Goal: Transaction & Acquisition: Purchase product/service

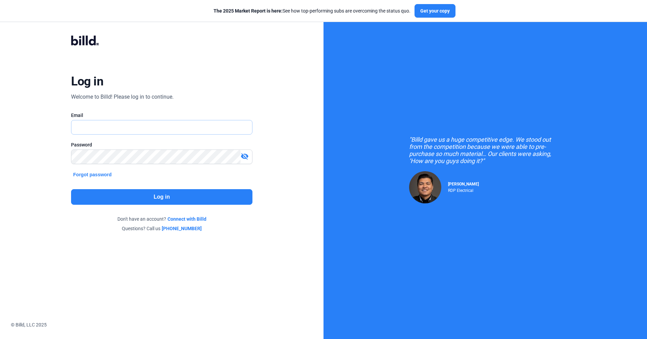
type input "[EMAIL_ADDRESS][DOMAIN_NAME]"
click at [152, 194] on button "Log in" at bounding box center [161, 197] width 181 height 16
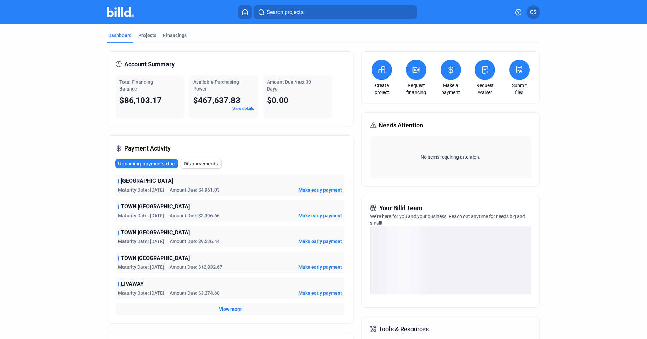
click at [151, 28] on mat-tab-group "Dashboard Projects Financings Account Summary Total Financing Balance $86,103.1…" at bounding box center [323, 237] width 433 height 427
click at [148, 31] on mat-tab-group "Dashboard Projects Financings Account Summary Total Financing Balance $86,103.1…" at bounding box center [323, 237] width 433 height 427
click at [149, 32] on div "Projects" at bounding box center [147, 35] width 18 height 7
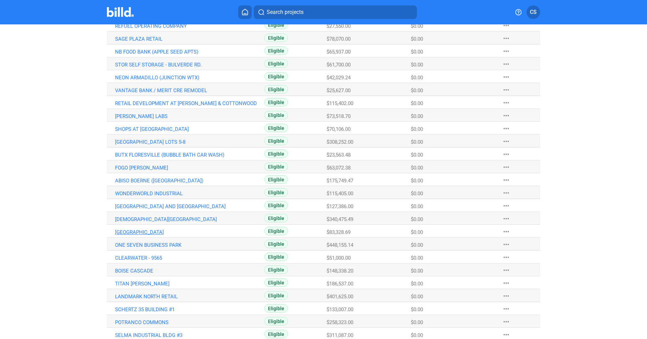
scroll to position [237, 0]
click at [147, 141] on link "[GEOGRAPHIC_DATA] LOTS 5-8" at bounding box center [189, 141] width 149 height 6
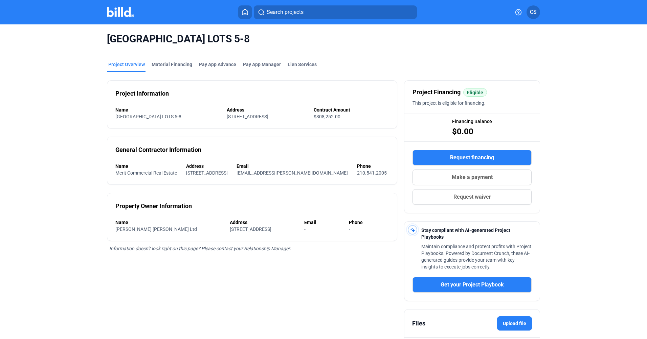
click at [448, 155] on button "Request financing" at bounding box center [472, 158] width 119 height 16
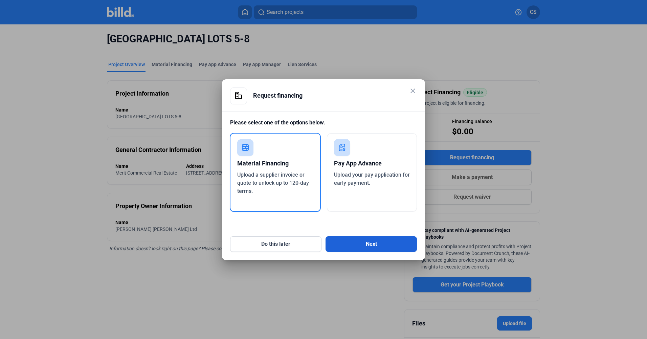
click at [372, 247] on button "Next" at bounding box center [371, 244] width 91 height 16
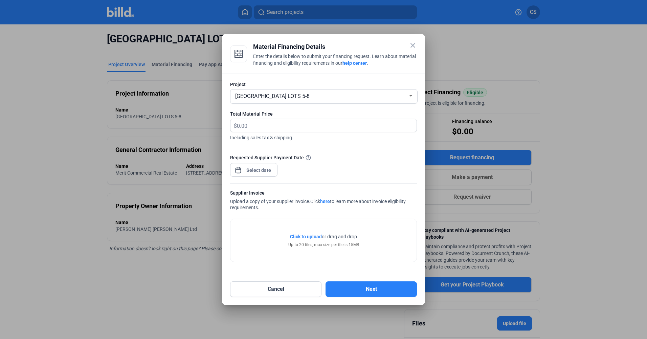
click at [331, 133] on span "Including sales tax & shipping." at bounding box center [323, 136] width 187 height 9
click at [318, 123] on input "text" at bounding box center [323, 125] width 172 height 13
type input "19,090.72"
click at [258, 170] on div "close Material Financing Details Enter the details below to submit your financi…" at bounding box center [323, 169] width 647 height 339
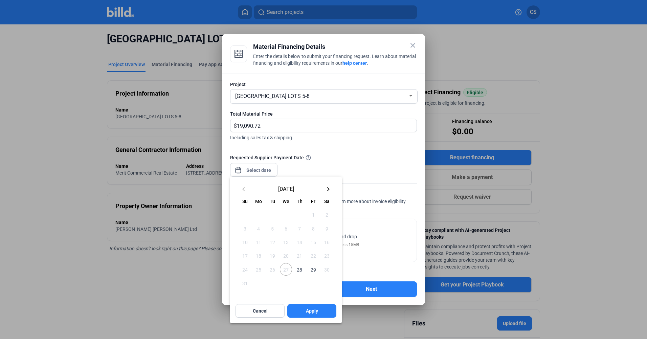
click at [302, 266] on span "28" at bounding box center [300, 269] width 12 height 12
click at [291, 268] on span "27" at bounding box center [286, 269] width 12 height 12
click at [296, 269] on span "28" at bounding box center [300, 269] width 12 height 12
click at [314, 310] on span "Apply" at bounding box center [312, 310] width 12 height 7
type input "[DATE]"
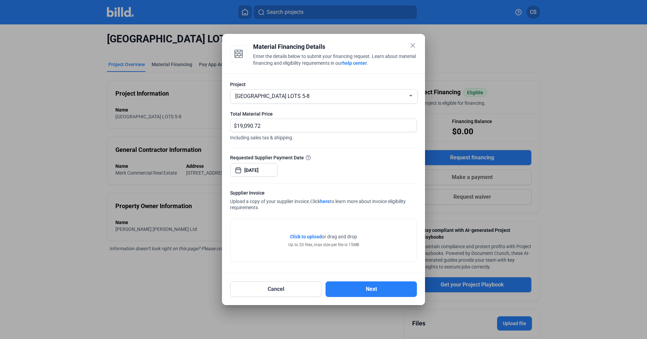
click at [301, 238] on span "Click to upload" at bounding box center [306, 236] width 32 height 5
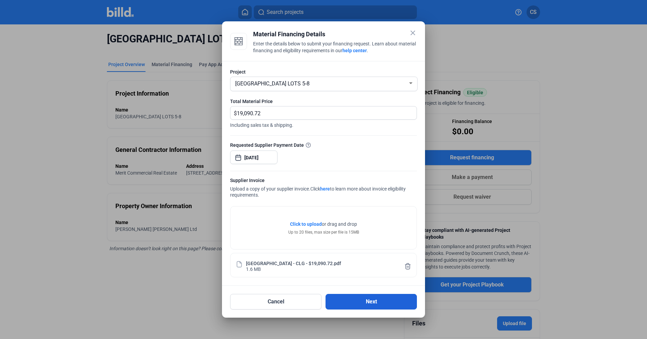
click at [383, 300] on button "Next" at bounding box center [371, 302] width 91 height 16
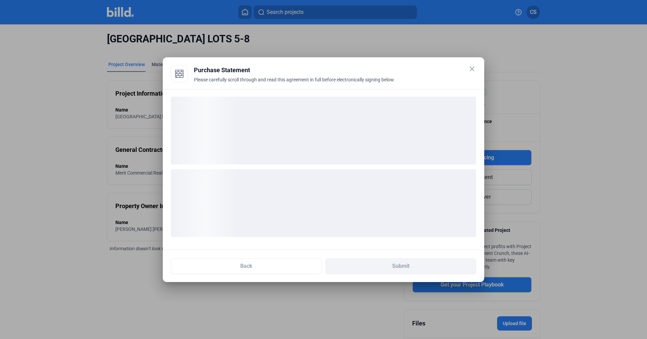
click at [351, 151] on div "loading" at bounding box center [323, 130] width 305 height 68
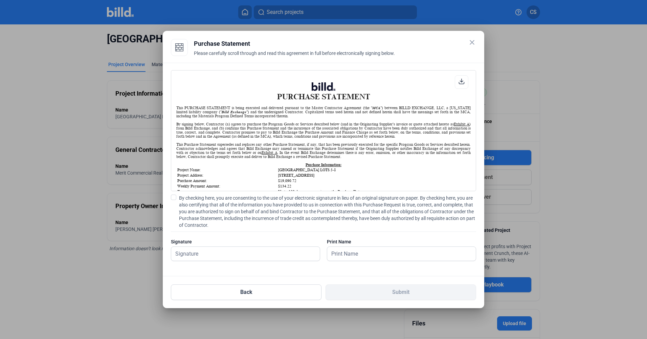
scroll to position [0, 0]
click at [182, 197] on span "By checking here, you are consenting to the use of your electronic signature in…" at bounding box center [327, 211] width 297 height 34
click at [0, 0] on input "By checking here, you are consenting to the use of your electronic signature in…" at bounding box center [0, 0] width 0 height 0
drag, startPoint x: 211, startPoint y: 241, endPoint x: 213, endPoint y: 250, distance: 9.4
click at [211, 242] on div "Signature" at bounding box center [245, 241] width 149 height 7
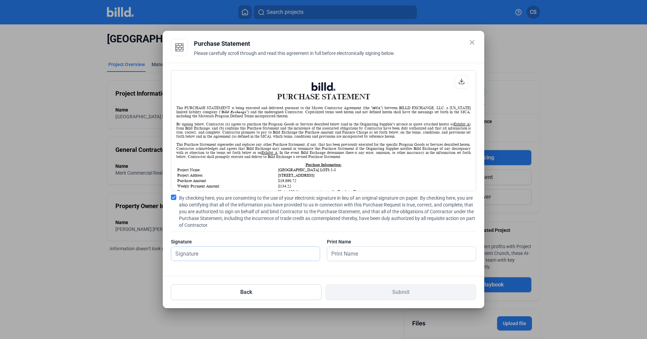
click at [213, 252] on input "text" at bounding box center [241, 253] width 141 height 14
type input "[PERSON_NAME]"
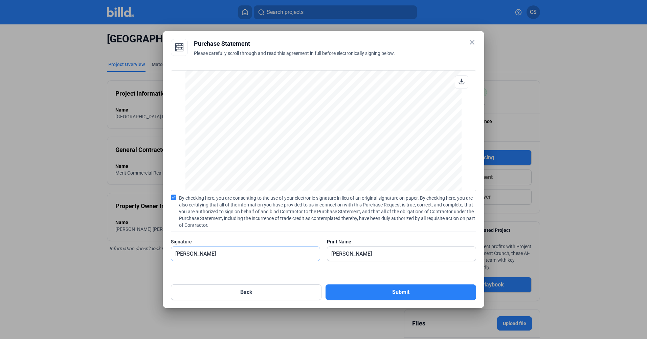
scroll to position [1983, 0]
click at [427, 287] on button "Submit" at bounding box center [401, 292] width 151 height 16
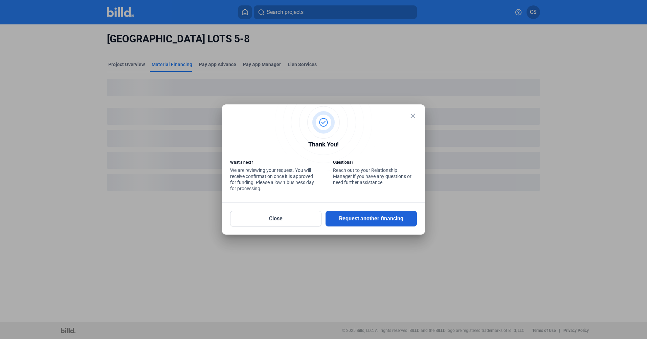
click at [369, 222] on button "Request another financing" at bounding box center [371, 219] width 91 height 16
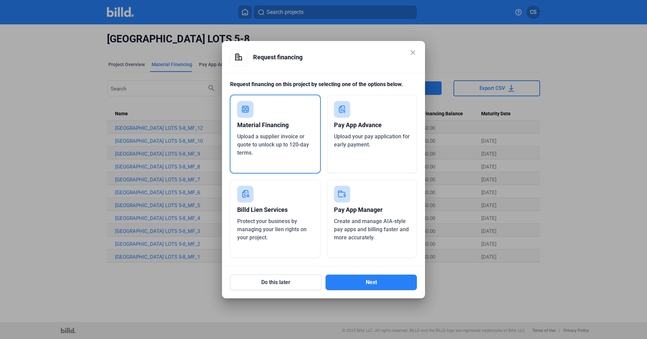
click at [411, 49] on mat-icon "close" at bounding box center [413, 52] width 8 height 8
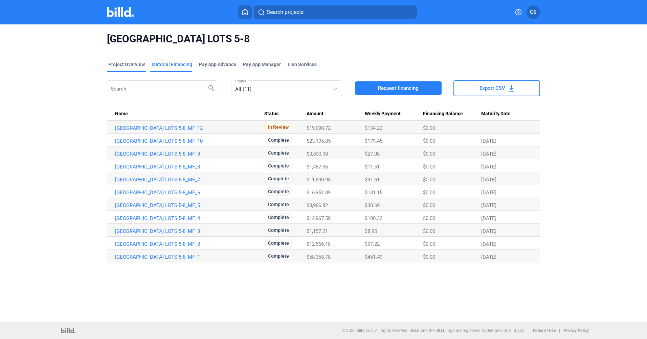
click at [132, 66] on div "Project Overview" at bounding box center [126, 64] width 37 height 7
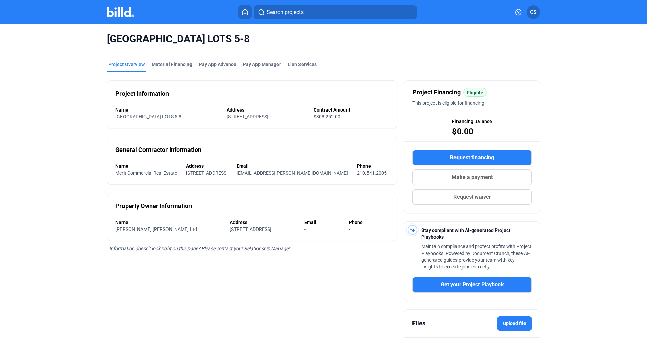
click at [240, 17] on button at bounding box center [245, 12] width 14 height 14
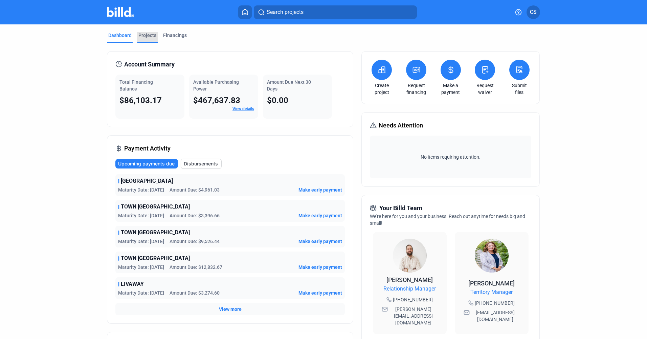
click at [147, 38] on div "Projects" at bounding box center [147, 37] width 21 height 11
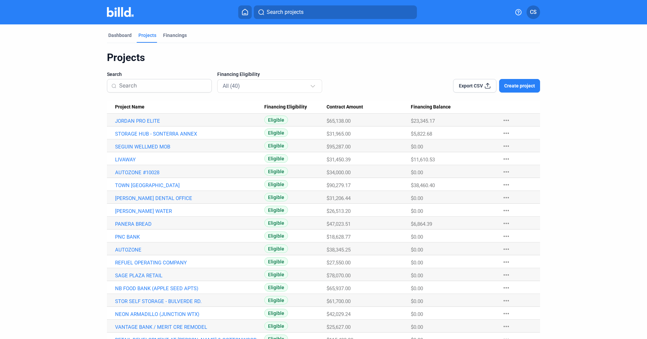
drag, startPoint x: 125, startPoint y: 159, endPoint x: 132, endPoint y: 164, distance: 9.2
click at [133, 164] on Name "LIVAWAY" at bounding box center [185, 158] width 157 height 13
drag, startPoint x: 132, startPoint y: 164, endPoint x: 128, endPoint y: 160, distance: 6.0
click at [128, 160] on link "LIVAWAY" at bounding box center [189, 159] width 149 height 6
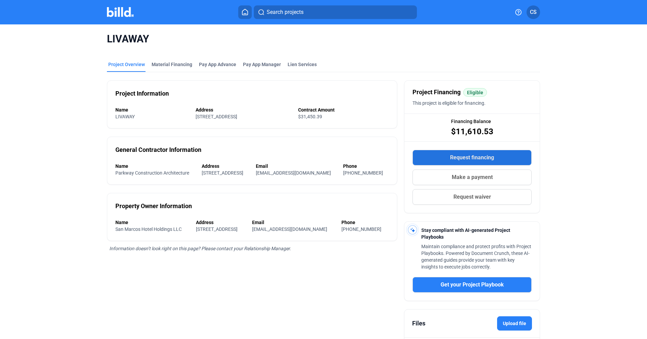
click at [439, 155] on button "Request financing" at bounding box center [472, 158] width 119 height 16
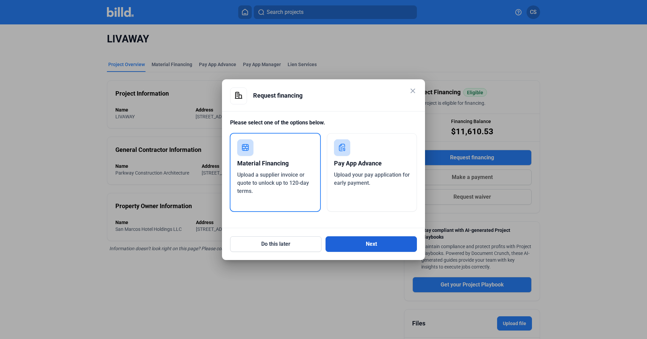
click at [351, 241] on button "Next" at bounding box center [371, 244] width 91 height 16
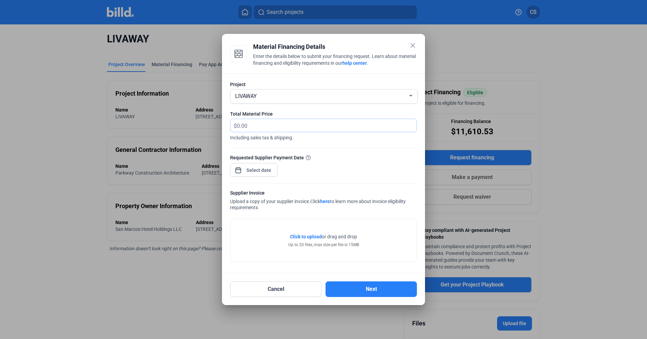
click at [309, 122] on input "text" at bounding box center [323, 125] width 172 height 13
type input "3,475.60"
click at [253, 169] on div "close Material Financing Details Enter the details below to submit your financi…" at bounding box center [323, 169] width 647 height 339
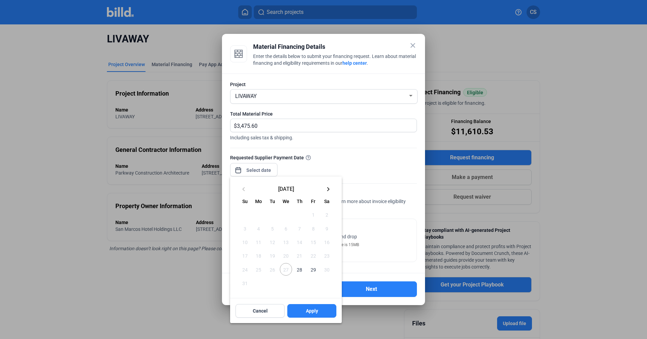
click at [329, 191] on mat-icon "keyboard_arrow_right" at bounding box center [328, 189] width 8 height 8
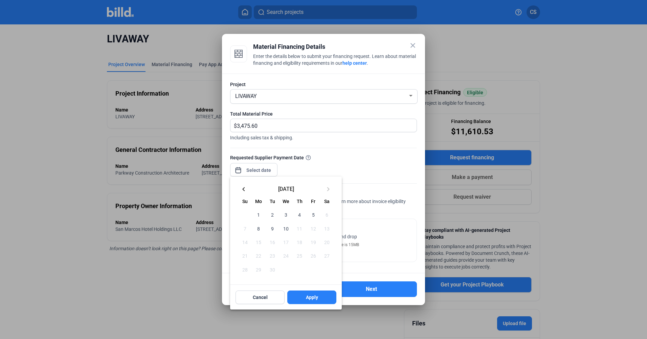
click at [247, 191] on mat-icon "keyboard_arrow_left" at bounding box center [244, 189] width 8 height 8
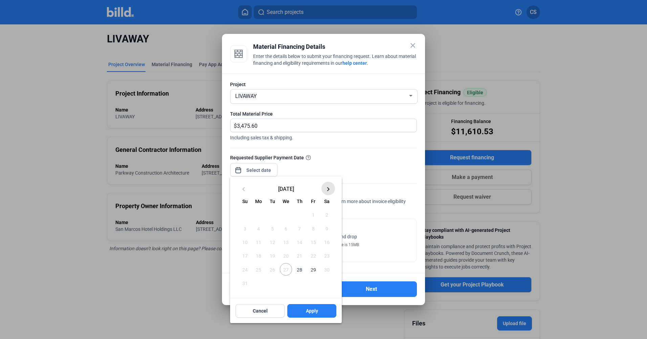
click at [325, 187] on mat-icon "keyboard_arrow_right" at bounding box center [328, 189] width 8 height 8
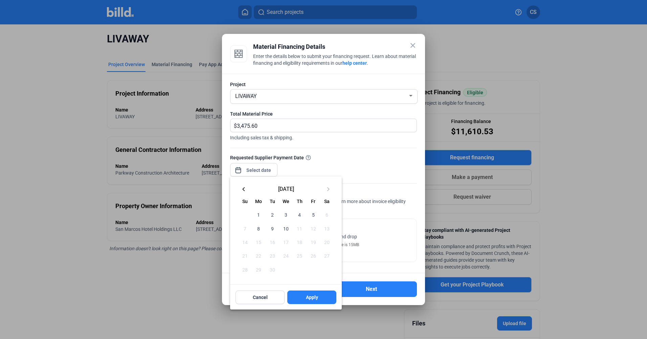
click at [315, 216] on span "5" at bounding box center [313, 214] width 12 height 12
click at [308, 298] on span "Apply" at bounding box center [312, 297] width 12 height 7
type input "[DATE]"
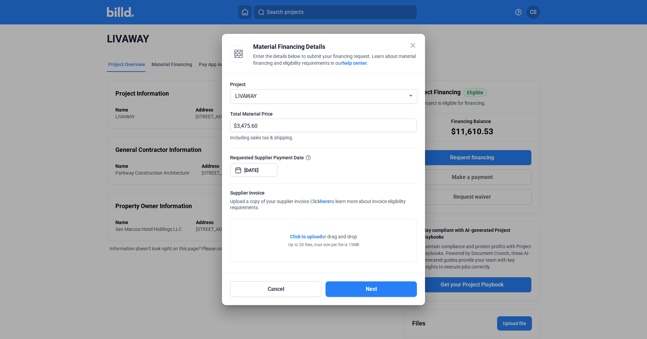
click at [313, 234] on span "Click to upload" at bounding box center [306, 236] width 32 height 5
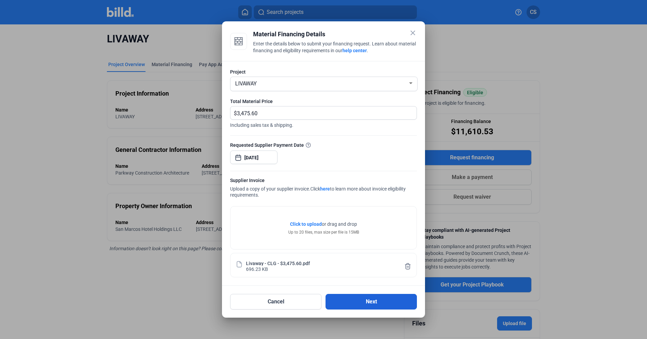
click at [358, 297] on button "Next" at bounding box center [371, 302] width 91 height 16
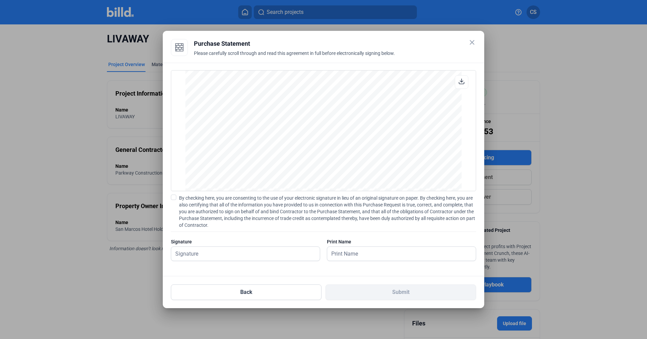
scroll to position [914, 0]
drag, startPoint x: 233, startPoint y: 245, endPoint x: 216, endPoint y: 251, distance: 17.7
click at [232, 246] on div "Signature" at bounding box center [245, 252] width 149 height 29
click at [208, 215] on span "By checking here, you are consenting to the use of your electronic signature in…" at bounding box center [327, 211] width 297 height 34
click at [0, 0] on input "By checking here, you are consenting to the use of your electronic signature in…" at bounding box center [0, 0] width 0 height 0
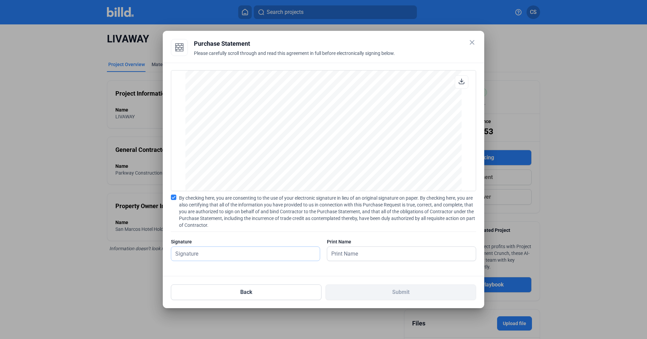
click at [220, 253] on input "text" at bounding box center [241, 253] width 141 height 14
type input "[PERSON_NAME]"
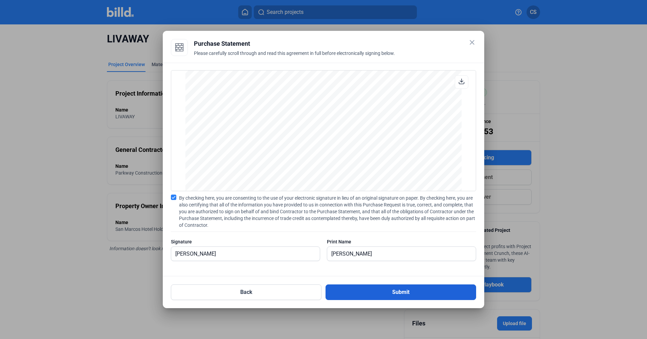
click at [366, 289] on button "Submit" at bounding box center [401, 292] width 151 height 16
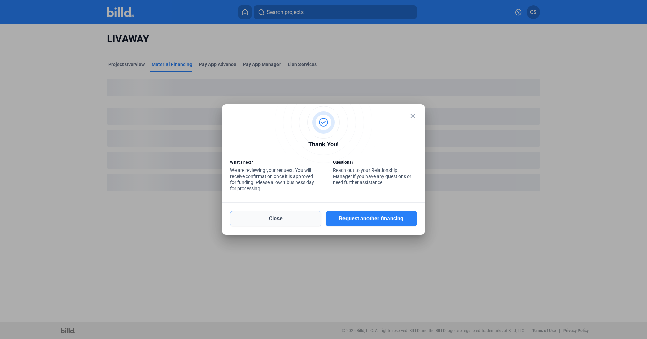
click at [286, 222] on button "Close" at bounding box center [275, 219] width 91 height 16
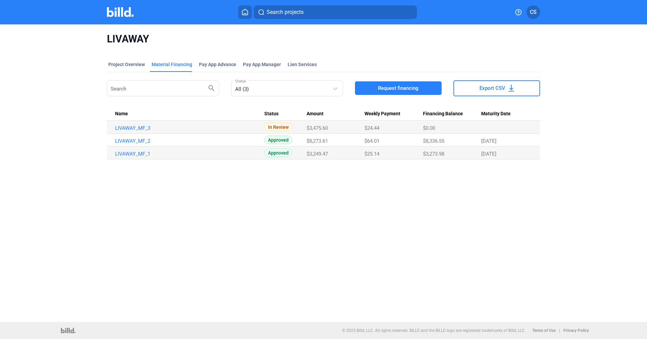
click at [243, 15] on icon at bounding box center [244, 12] width 5 height 6
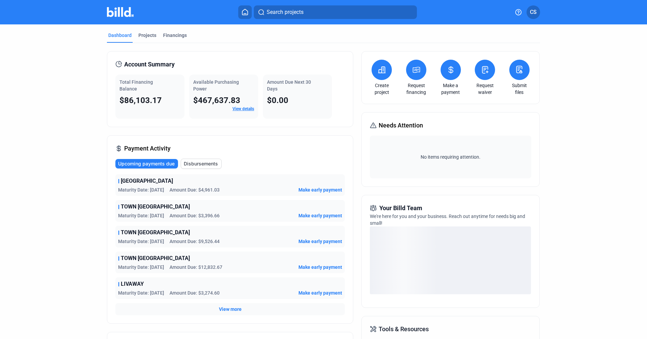
click at [242, 9] on icon at bounding box center [245, 12] width 7 height 6
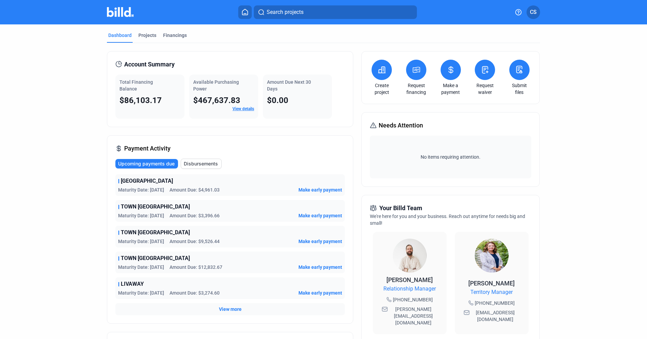
click at [246, 10] on icon at bounding box center [244, 12] width 5 height 6
click at [138, 41] on div "Projects" at bounding box center [147, 37] width 21 height 11
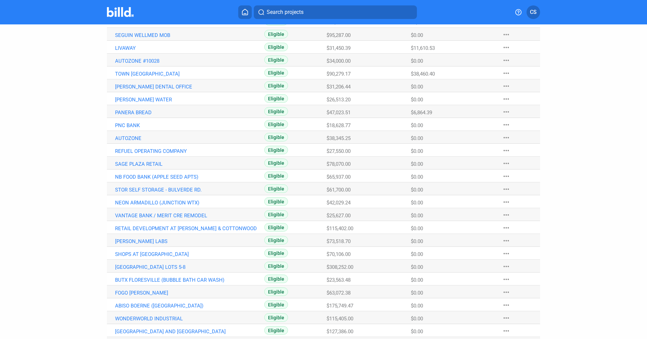
scroll to position [69, 0]
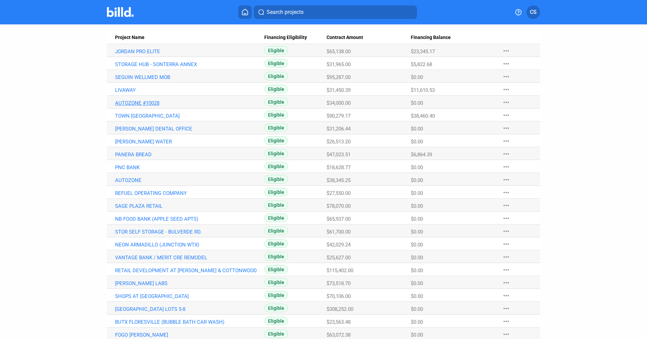
click at [154, 102] on link "AUTOZONE #10028" at bounding box center [189, 103] width 149 height 6
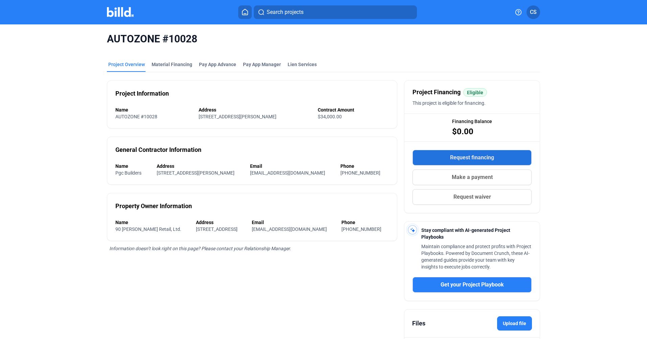
click at [456, 156] on span "Request financing" at bounding box center [472, 157] width 44 height 8
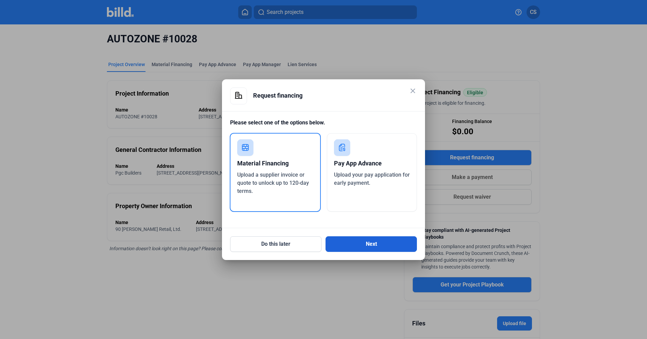
click at [366, 245] on button "Next" at bounding box center [371, 244] width 91 height 16
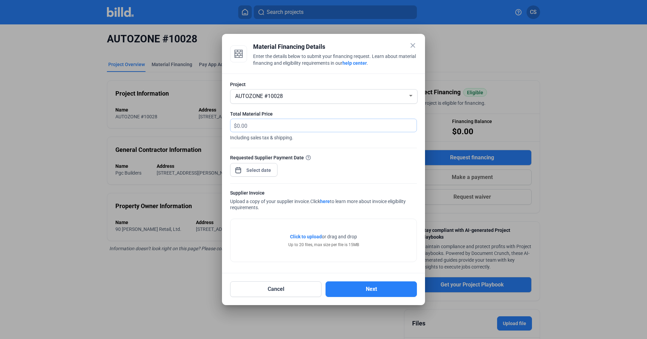
click at [280, 124] on input "text" at bounding box center [323, 125] width 172 height 13
type input "7,824.45"
click at [244, 166] on div at bounding box center [258, 170] width 29 height 12
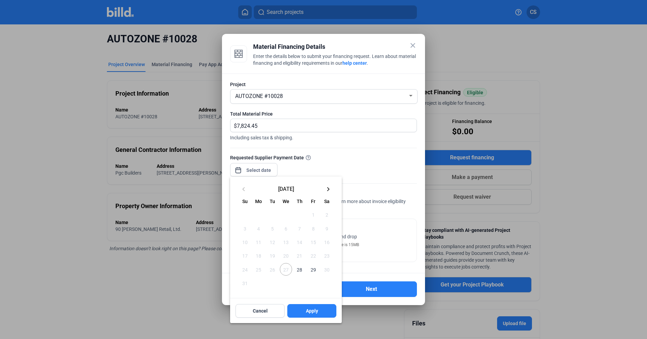
click at [325, 192] on mat-icon "keyboard_arrow_right" at bounding box center [328, 189] width 8 height 8
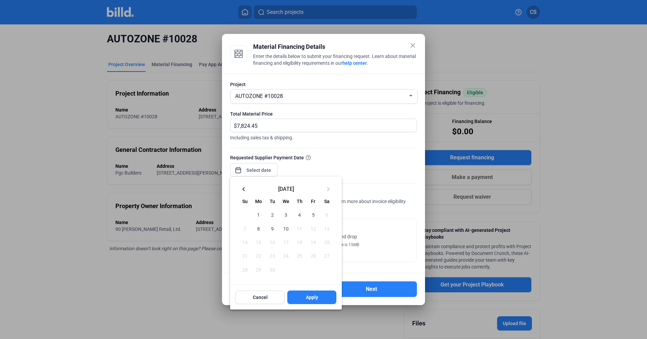
drag, startPoint x: 285, startPoint y: 228, endPoint x: 284, endPoint y: 233, distance: 4.4
click at [285, 232] on span "10" at bounding box center [286, 228] width 12 height 12
click at [303, 293] on button "Apply" at bounding box center [311, 297] width 49 height 14
type input "[DATE]"
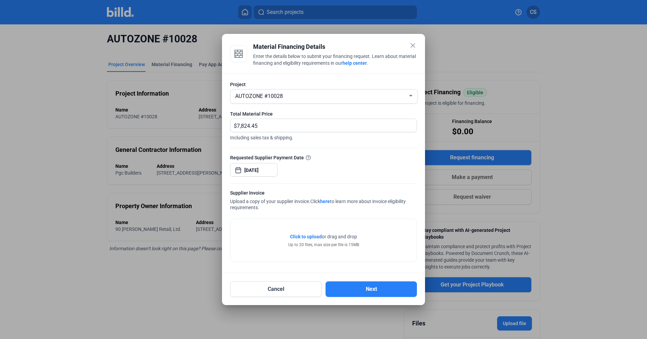
click at [292, 238] on span "Click to upload" at bounding box center [306, 236] width 32 height 5
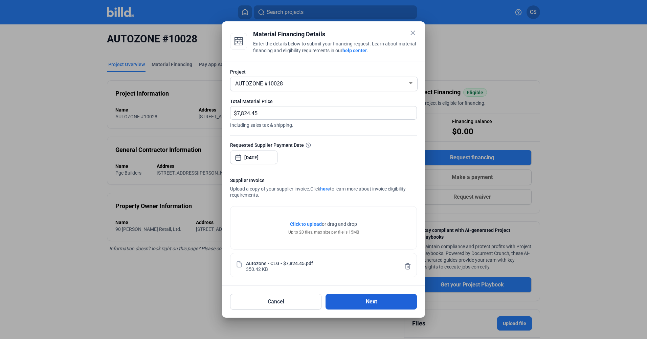
click at [359, 298] on button "Next" at bounding box center [371, 302] width 91 height 16
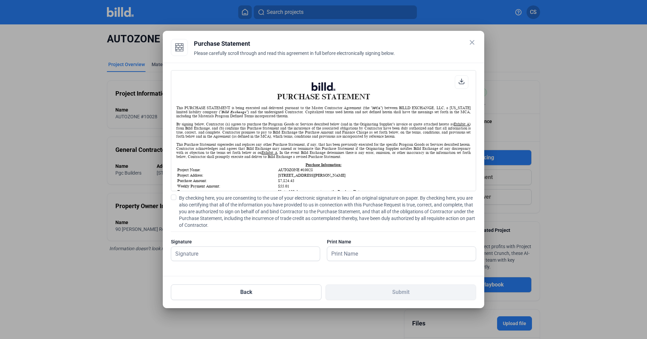
scroll to position [0, 0]
click at [269, 252] on input "text" at bounding box center [245, 253] width 149 height 14
type input "[PERSON_NAME]"
click at [201, 199] on span "By checking here, you are consenting to the use of your electronic signature in…" at bounding box center [327, 211] width 297 height 34
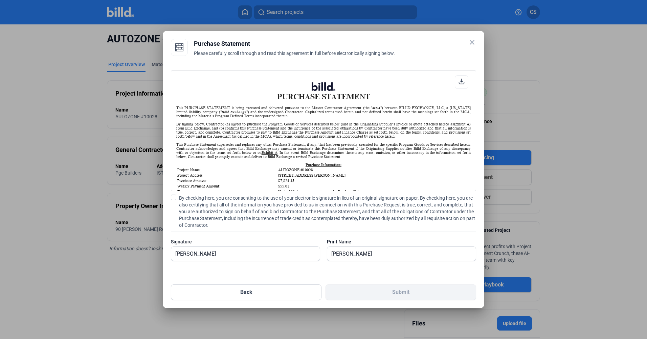
click at [0, 0] on input "By checking here, you are consenting to the use of your electronic signature in…" at bounding box center [0, 0] width 0 height 0
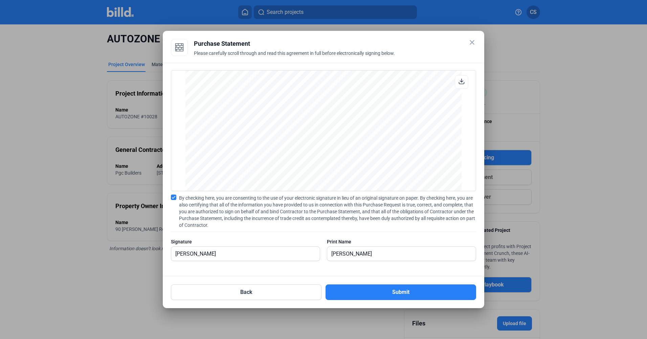
scroll to position [917, 0]
click at [420, 293] on button "Submit" at bounding box center [401, 292] width 151 height 16
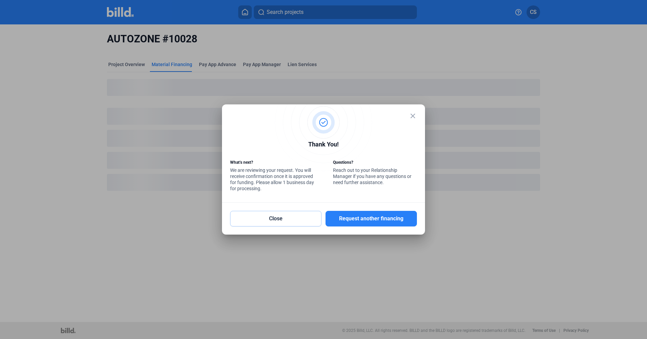
drag, startPoint x: 299, startPoint y: 213, endPoint x: 281, endPoint y: 195, distance: 25.6
click at [300, 213] on button "Close" at bounding box center [275, 219] width 91 height 16
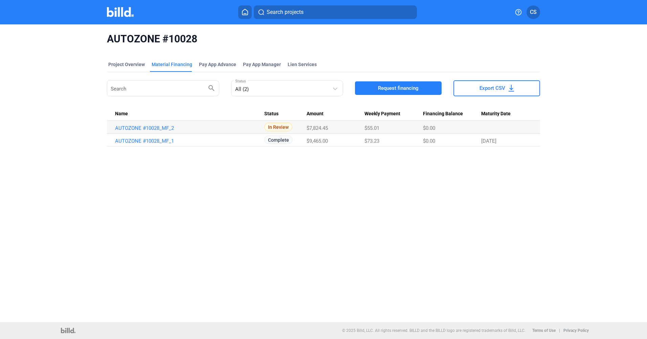
click at [256, 13] on button "Search projects" at bounding box center [335, 12] width 163 height 14
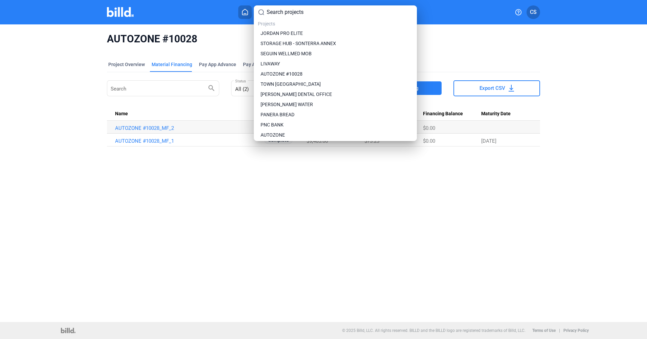
click at [247, 12] on div at bounding box center [323, 169] width 647 height 339
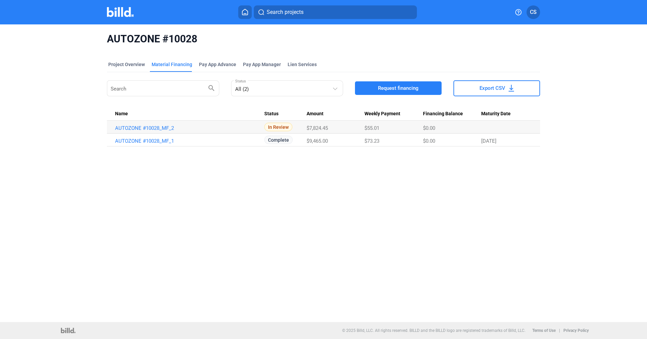
click at [244, 13] on icon at bounding box center [245, 12] width 7 height 6
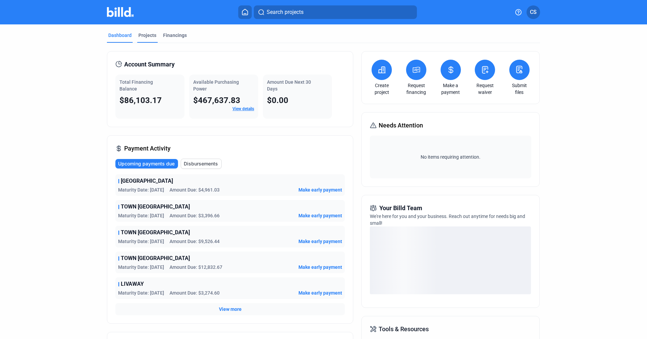
click at [150, 41] on div "Projects" at bounding box center [147, 37] width 21 height 11
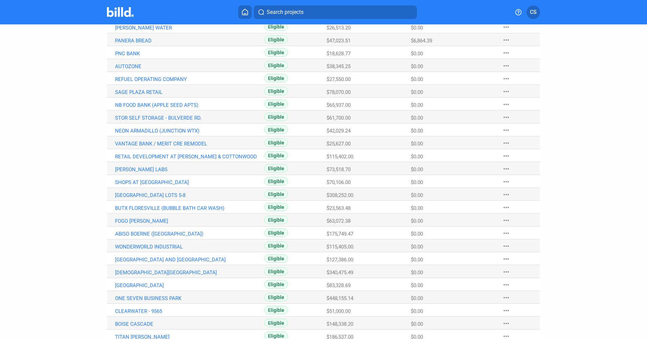
scroll to position [171, 0]
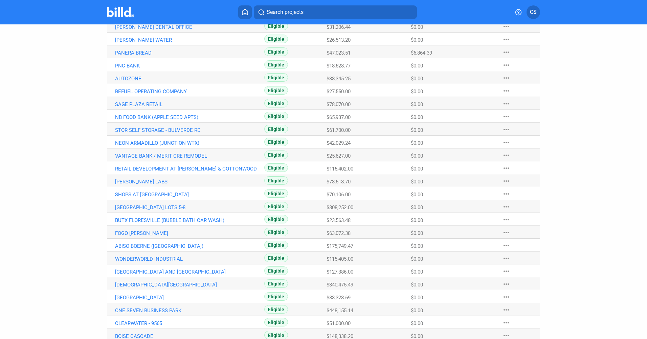
click at [219, 167] on link "RETAIL DEVELOPMENT AT [PERSON_NAME] & COTTONWOOD" at bounding box center [189, 169] width 149 height 6
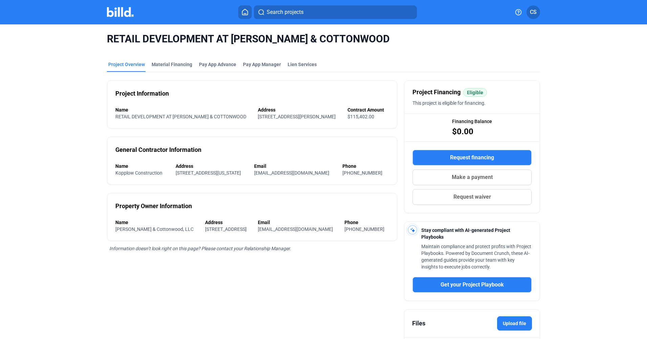
click at [472, 151] on button "Request financing" at bounding box center [472, 158] width 119 height 16
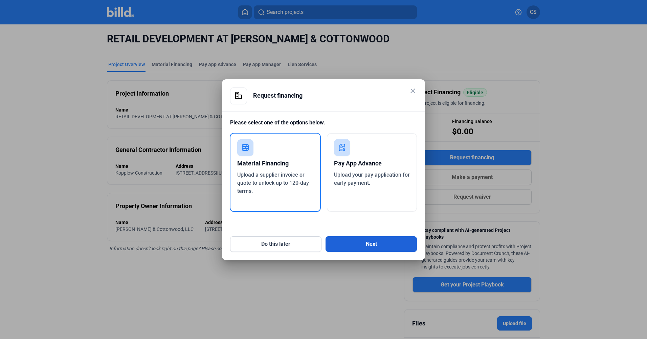
click at [364, 240] on button "Next" at bounding box center [371, 244] width 91 height 16
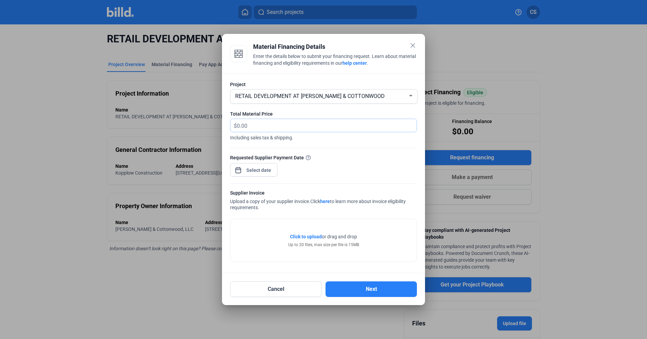
click at [305, 126] on input "text" at bounding box center [323, 125] width 172 height 13
type input "40,352.13"
click at [257, 174] on div at bounding box center [258, 170] width 29 height 12
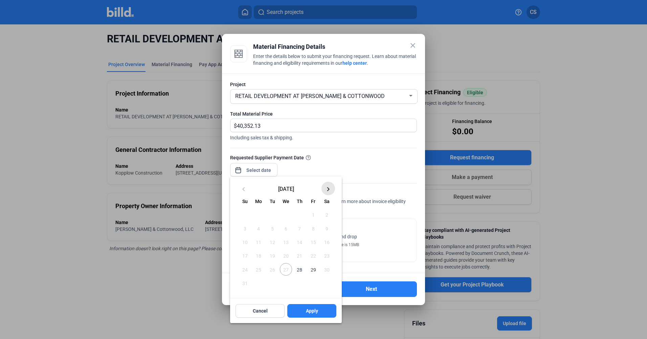
click at [326, 192] on mat-icon "keyboard_arrow_right" at bounding box center [328, 189] width 8 height 8
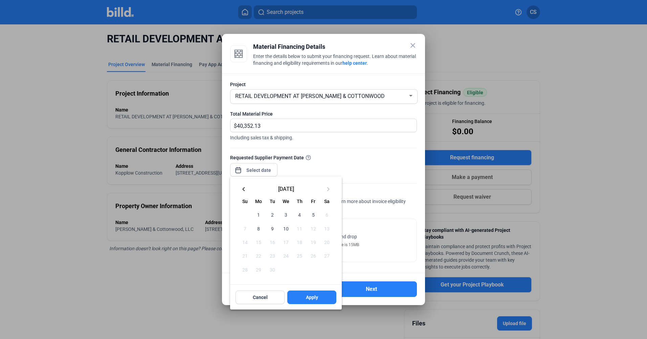
click at [290, 230] on span "10" at bounding box center [286, 228] width 12 height 12
click at [386, 147] on div at bounding box center [323, 169] width 647 height 339
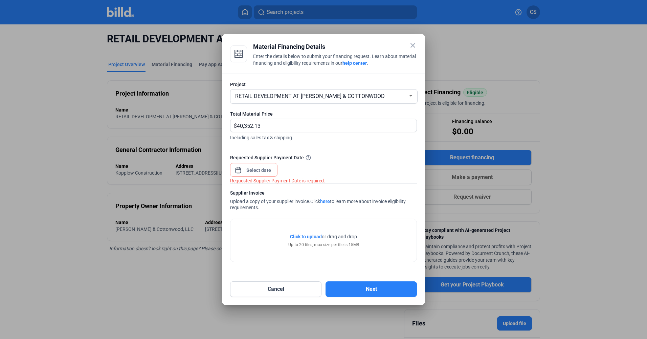
click at [410, 47] on mat-icon "close" at bounding box center [413, 45] width 8 height 8
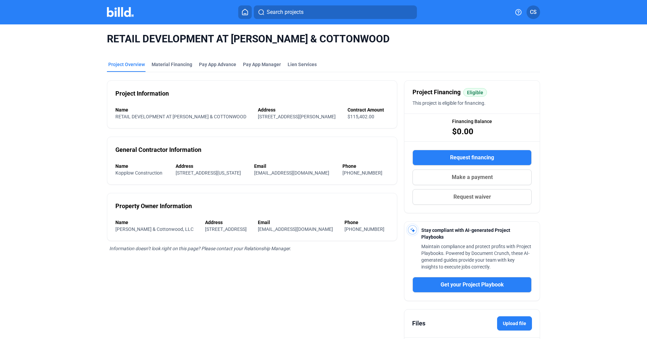
click at [245, 8] on button at bounding box center [245, 12] width 14 height 14
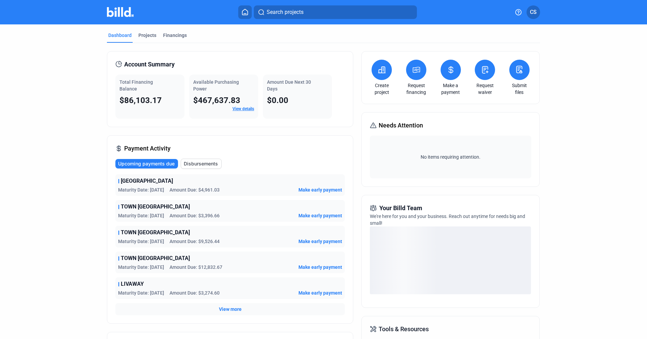
click at [380, 74] on create-project-icon at bounding box center [382, 70] width 8 height 8
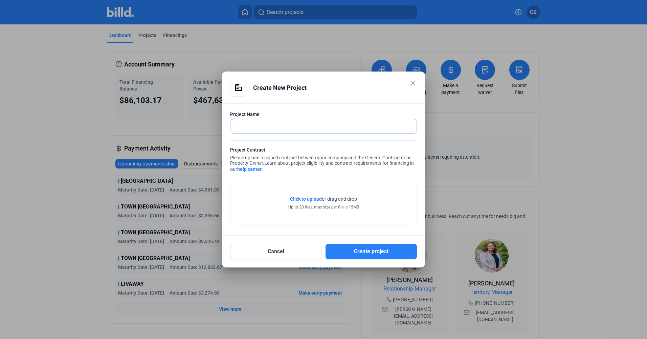
click at [302, 125] on input "text" at bounding box center [320, 126] width 179 height 14
type input "ADORATION MED SPA"
click at [302, 197] on span "Click to upload" at bounding box center [306, 198] width 32 height 5
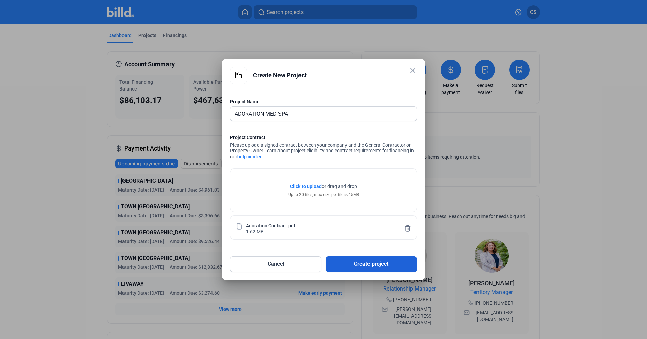
click at [349, 259] on button "Create project" at bounding box center [371, 264] width 91 height 16
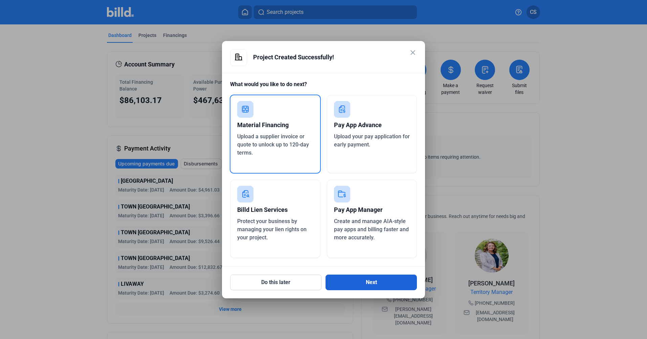
click at [381, 281] on button "Next" at bounding box center [371, 282] width 91 height 16
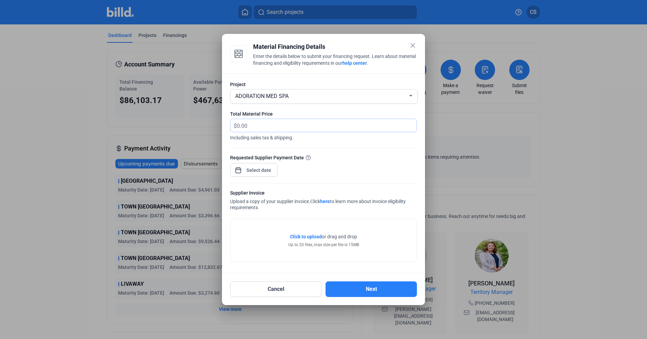
click at [326, 126] on input "text" at bounding box center [323, 125] width 172 height 13
type input "3,624.28"
click at [272, 165] on div at bounding box center [258, 170] width 29 height 12
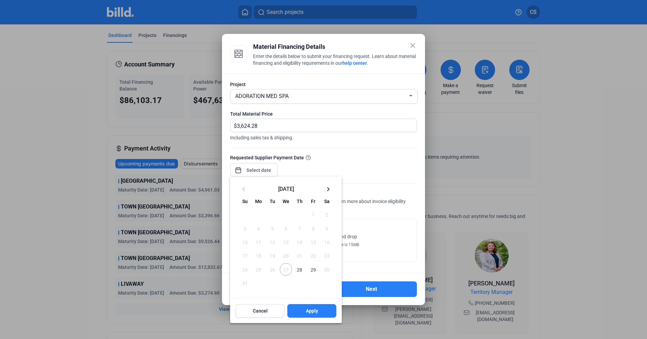
drag, startPoint x: 331, startPoint y: 189, endPoint x: 328, endPoint y: 190, distance: 3.9
click at [331, 189] on mat-icon "keyboard_arrow_right" at bounding box center [328, 189] width 8 height 8
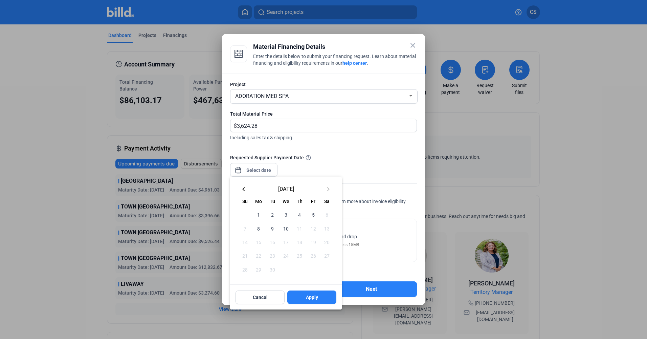
click at [285, 230] on span "10" at bounding box center [286, 228] width 12 height 12
click at [319, 297] on button "Apply" at bounding box center [311, 297] width 49 height 14
type input "[DATE]"
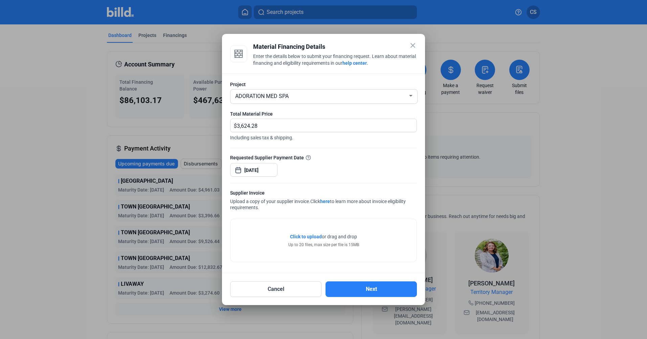
click at [294, 236] on span "Click to upload" at bounding box center [306, 236] width 32 height 5
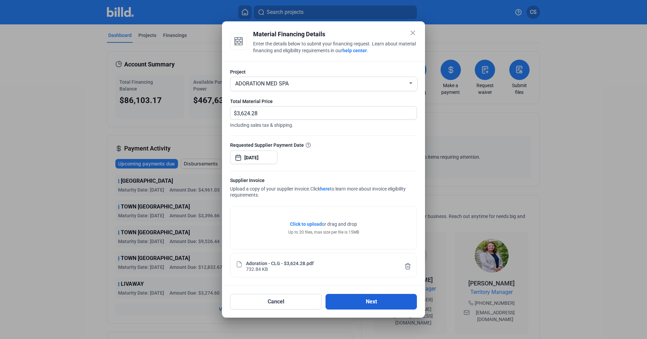
click at [363, 296] on button "Next" at bounding box center [371, 302] width 91 height 16
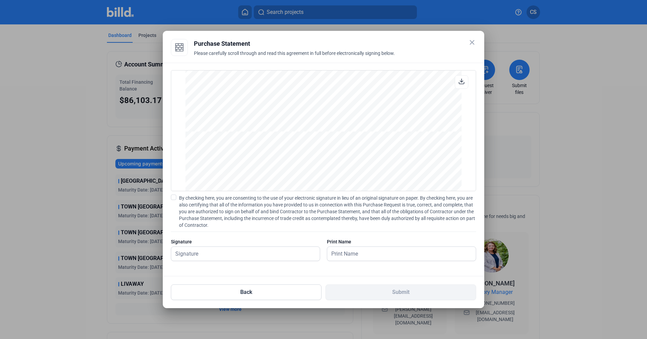
scroll to position [609, 0]
drag, startPoint x: 280, startPoint y: 250, endPoint x: 274, endPoint y: 255, distance: 8.2
click at [280, 250] on input "text" at bounding box center [241, 253] width 141 height 14
type input "[PERSON_NAME]"
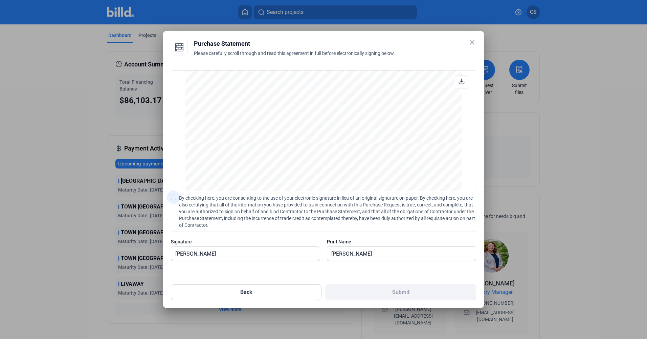
click at [190, 209] on span "By checking here, you are consenting to the use of your electronic signature in…" at bounding box center [327, 211] width 297 height 34
click at [0, 0] on input "By checking here, you are consenting to the use of your electronic signature in…" at bounding box center [0, 0] width 0 height 0
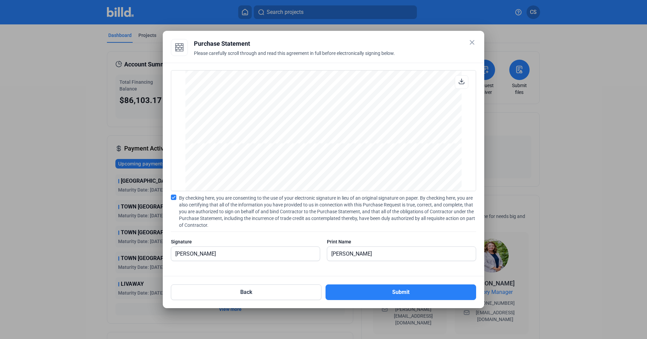
click at [391, 280] on div "Back Submit" at bounding box center [323, 288] width 305 height 24
click at [391, 287] on button "Submit" at bounding box center [401, 292] width 151 height 16
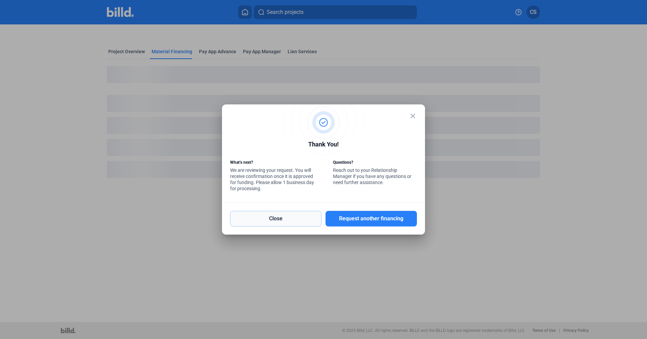
click at [301, 223] on button "Close" at bounding box center [275, 219] width 91 height 16
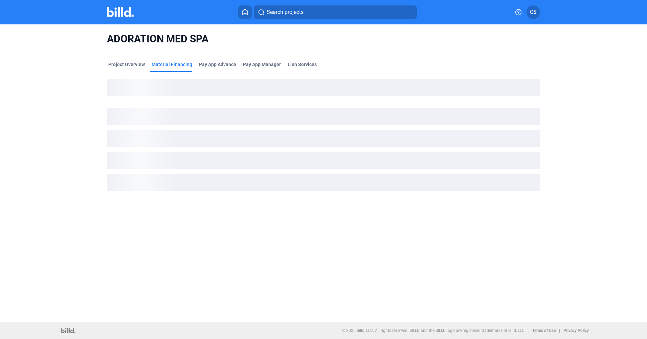
click at [246, 14] on icon at bounding box center [245, 12] width 7 height 6
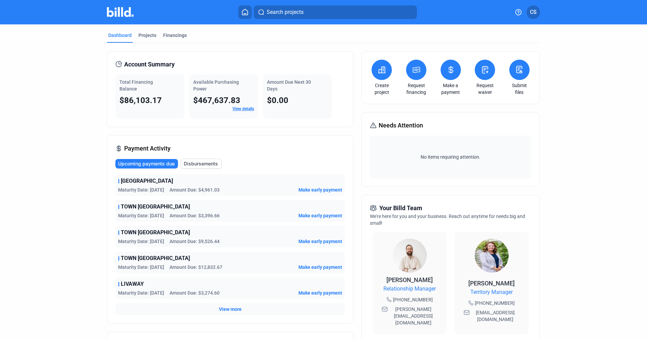
drag, startPoint x: 400, startPoint y: 221, endPoint x: 368, endPoint y: 200, distance: 38.7
click at [368, 200] on div "Your Billd Team We're here for you and your business. Reach out anytime for nee…" at bounding box center [451, 269] width 178 height 148
drag, startPoint x: 367, startPoint y: 197, endPoint x: 432, endPoint y: 134, distance: 90.7
click at [432, 134] on div "Needs Attention No items requiring attention." at bounding box center [451, 149] width 178 height 74
drag, startPoint x: 432, startPoint y: 134, endPoint x: 432, endPoint y: 118, distance: 15.6
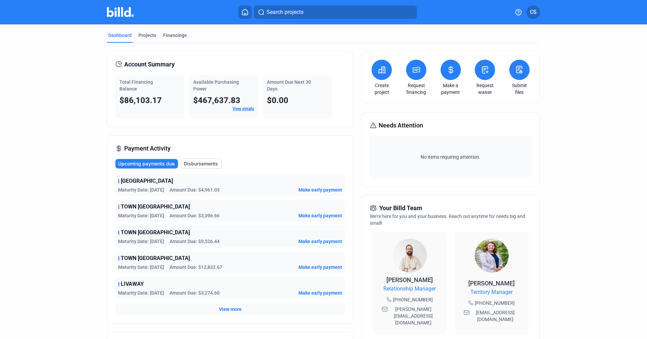
click at [432, 118] on div "Needs Attention No items requiring attention." at bounding box center [451, 149] width 178 height 74
drag, startPoint x: 515, startPoint y: 159, endPoint x: 372, endPoint y: 128, distance: 146.6
click at [372, 128] on div "Needs Attention No items requiring attention." at bounding box center [451, 149] width 178 height 74
drag, startPoint x: 372, startPoint y: 128, endPoint x: 502, endPoint y: 144, distance: 131.0
click at [502, 144] on div "No items requiring attention." at bounding box center [450, 156] width 161 height 43
